Goal: Task Accomplishment & Management: Manage account settings

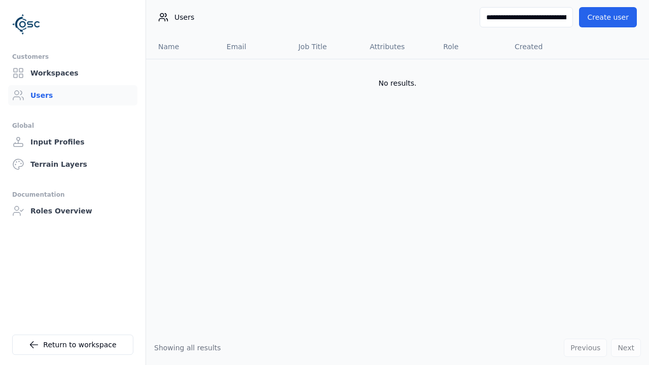
drag, startPoint x: 572, startPoint y: 19, endPoint x: 354, endPoint y: 17, distance: 218.2
click at [354, 17] on div "**********" at bounding box center [397, 17] width 503 height 35
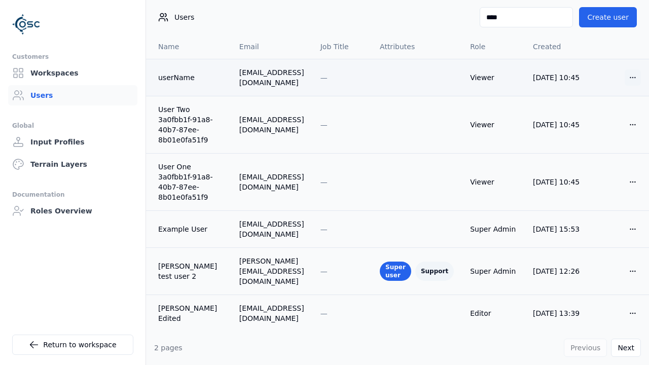
type input "****"
click at [625, 76] on html "Customers Workspaces Users Global Input Profiles Terrain Layers Documentation R…" at bounding box center [324, 182] width 649 height 365
click at [614, 112] on div "Delete" at bounding box center [600, 114] width 60 height 16
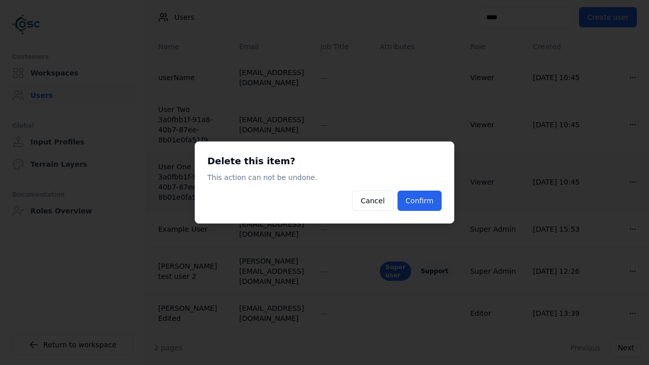
click at [433, 202] on button "Confirm" at bounding box center [420, 201] width 44 height 20
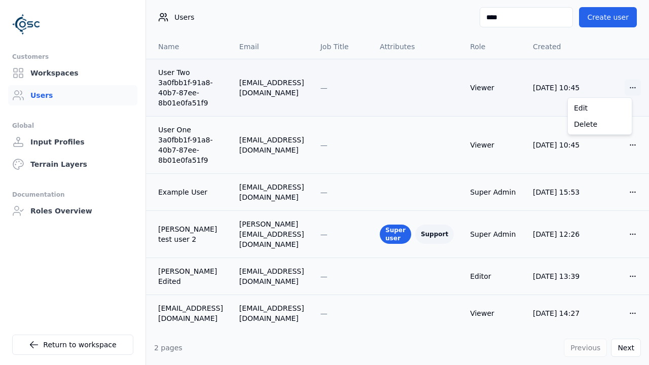
click at [628, 92] on html "Customers Workspaces Users Global Input Profiles Terrain Layers Documentation R…" at bounding box center [324, 182] width 649 height 365
click at [601, 128] on div "Delete" at bounding box center [600, 124] width 60 height 16
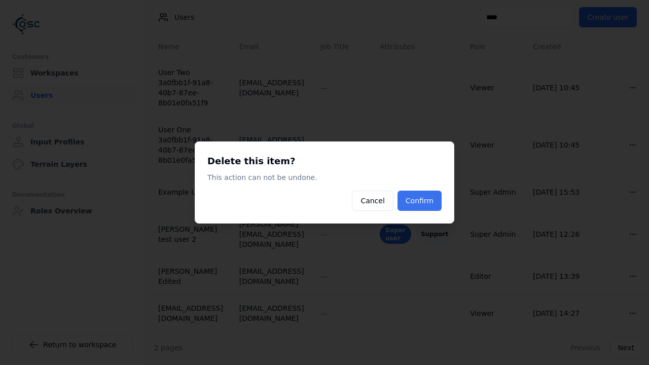
click at [430, 198] on button "Confirm" at bounding box center [420, 201] width 44 height 20
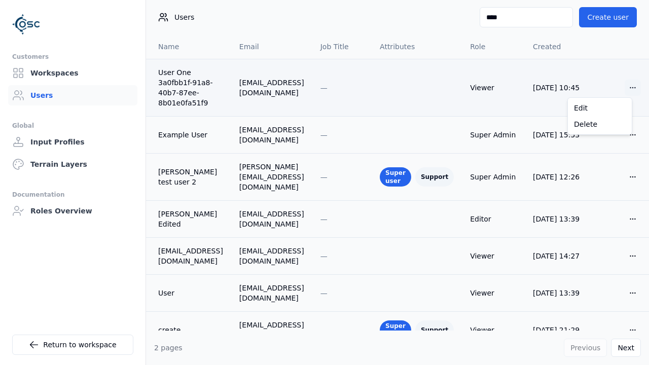
click at [619, 88] on html "Customers Workspaces Users Global Input Profiles Terrain Layers Documentation R…" at bounding box center [324, 182] width 649 height 365
click at [615, 120] on div "Delete" at bounding box center [600, 124] width 60 height 16
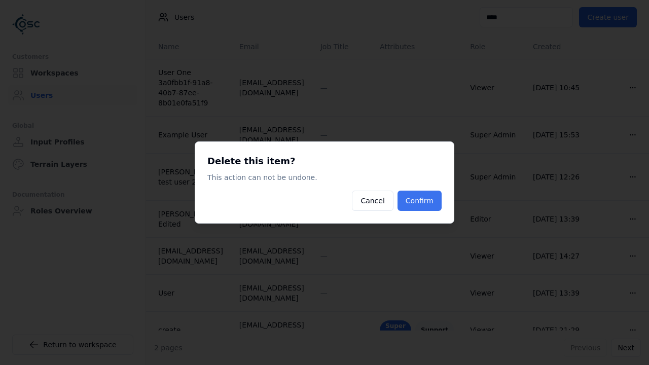
click at [427, 202] on button "Confirm" at bounding box center [420, 201] width 44 height 20
